Goal: Find specific page/section: Find specific page/section

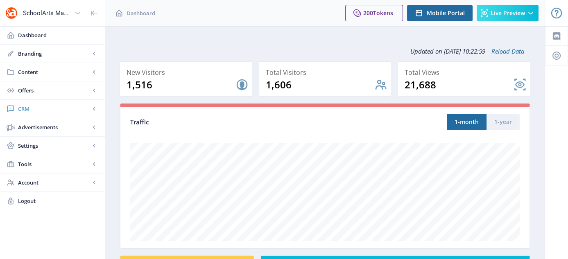
click at [25, 113] on link "CRM" at bounding box center [52, 109] width 105 height 18
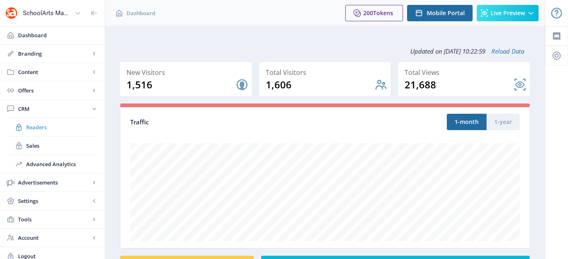
click at [44, 124] on span "Readers" at bounding box center [61, 127] width 70 height 8
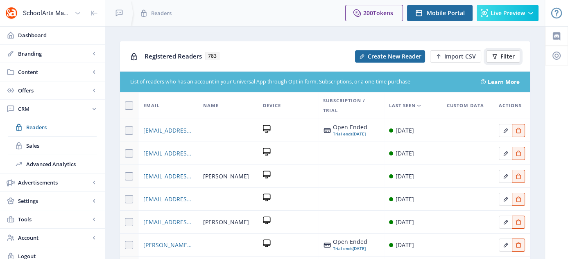
click at [511, 59] on span "Filter" at bounding box center [507, 56] width 14 height 7
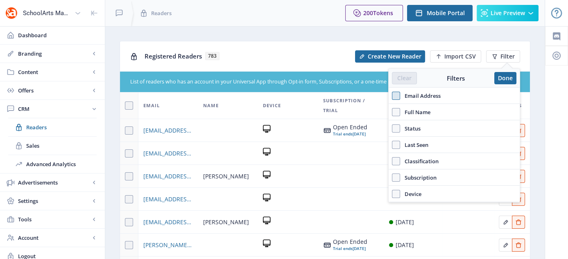
click at [397, 99] on span at bounding box center [396, 96] width 8 height 8
click at [392, 96] on input "Email Address" at bounding box center [392, 95] width 0 height 0
checkbox input "true"
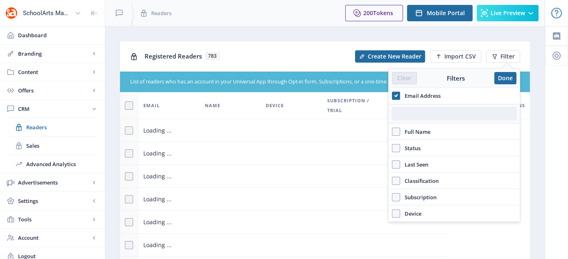
click at [430, 114] on input "text" at bounding box center [454, 113] width 124 height 13
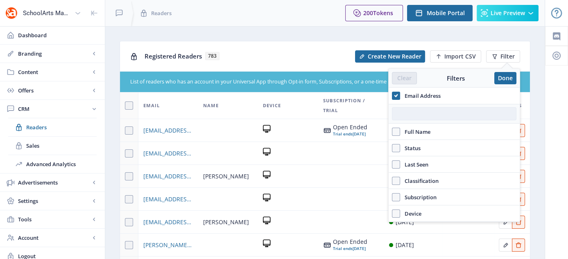
paste input "[EMAIL_ADDRESS][DOMAIN_NAME]"
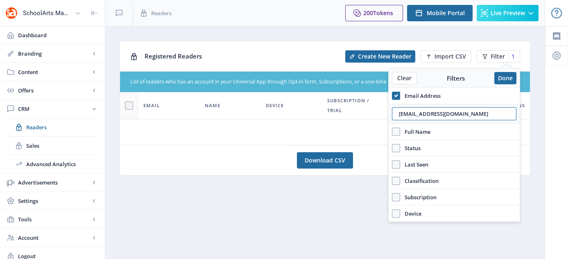
drag, startPoint x: 470, startPoint y: 108, endPoint x: 397, endPoint y: 141, distance: 80.3
click at [397, 141] on div "Email Address [EMAIL_ADDRESS][DOMAIN_NAME] Full Name Status Account Active Last…" at bounding box center [454, 155] width 131 height 134
type input "[EMAIL_ADDRESS][DOMAIN_NAME]"
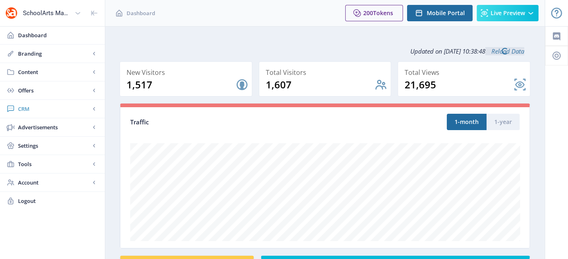
click at [21, 109] on span "CRM" at bounding box center [54, 109] width 72 height 8
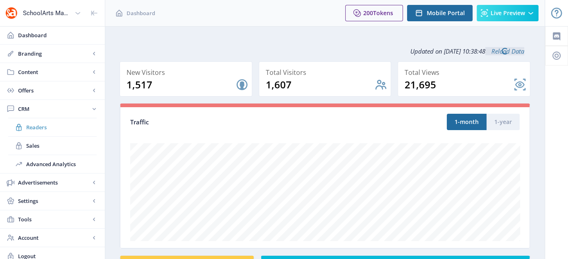
click at [52, 124] on span "Readers" at bounding box center [61, 127] width 70 height 8
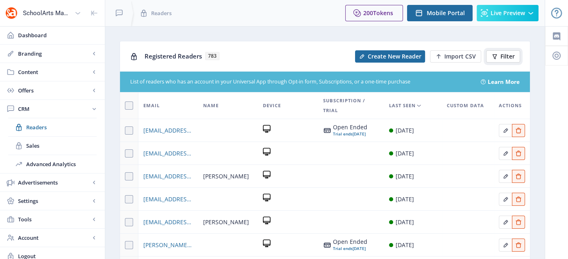
click at [514, 56] on span "Filter" at bounding box center [507, 56] width 14 height 7
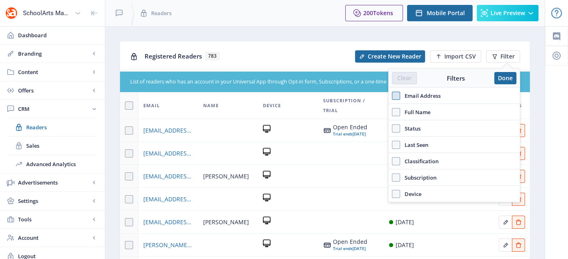
click at [399, 96] on span at bounding box center [396, 96] width 8 height 8
click at [392, 96] on input "Email Address" at bounding box center [392, 95] width 0 height 0
checkbox input "true"
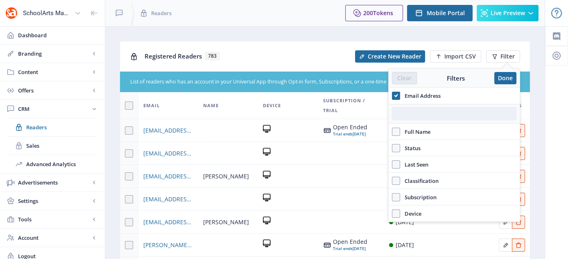
click at [444, 114] on input "text" at bounding box center [454, 113] width 124 height 13
paste input "trodgers@mustangmail.org"
type input "trodgers@mustangmail.org"
